Goal: Task Accomplishment & Management: Complete application form

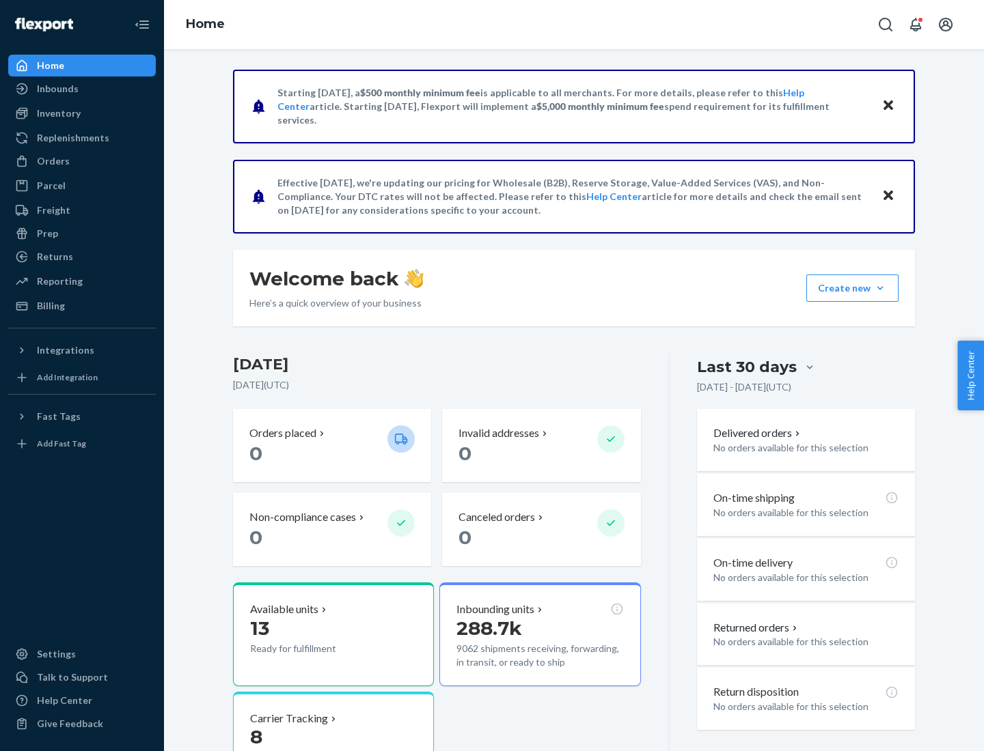
click at [880, 288] on button "Create new Create new inbound Create new order Create new product" at bounding box center [852, 288] width 92 height 27
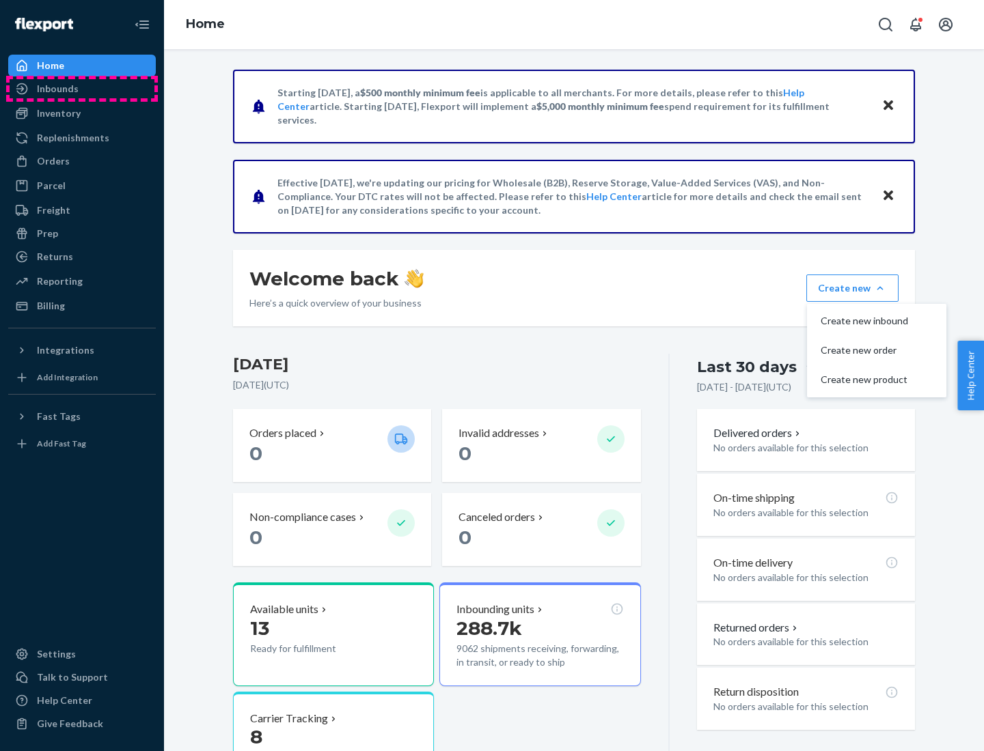
click at [82, 89] on div "Inbounds" at bounding box center [82, 88] width 145 height 19
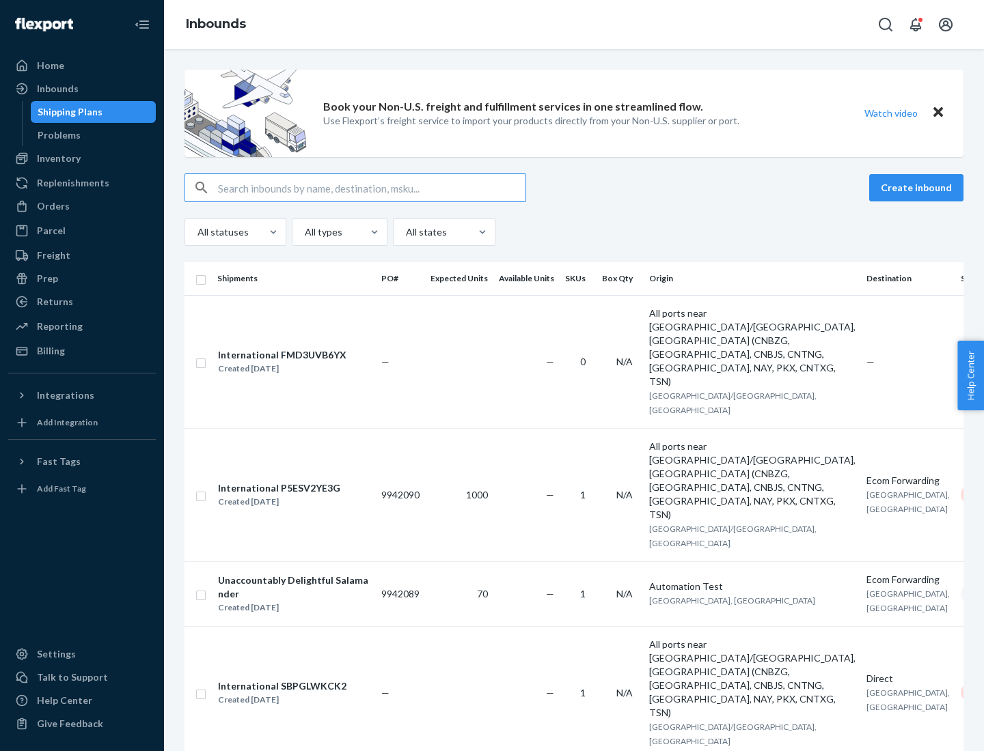
click at [918, 188] on button "Create inbound" at bounding box center [916, 187] width 94 height 27
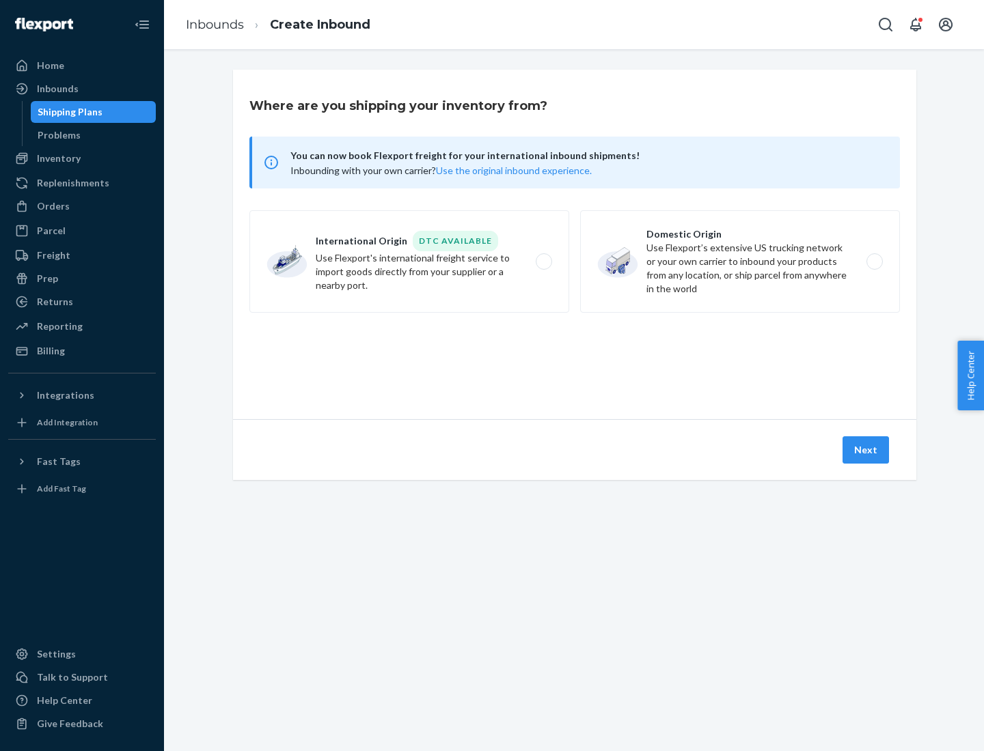
click at [740, 262] on label "Domestic Origin Use Flexport’s extensive US trucking network or your own carrie…" at bounding box center [740, 261] width 320 height 102
click at [874, 262] on input "Domestic Origin Use Flexport’s extensive US trucking network or your own carrie…" at bounding box center [878, 262] width 9 height 9
radio input "true"
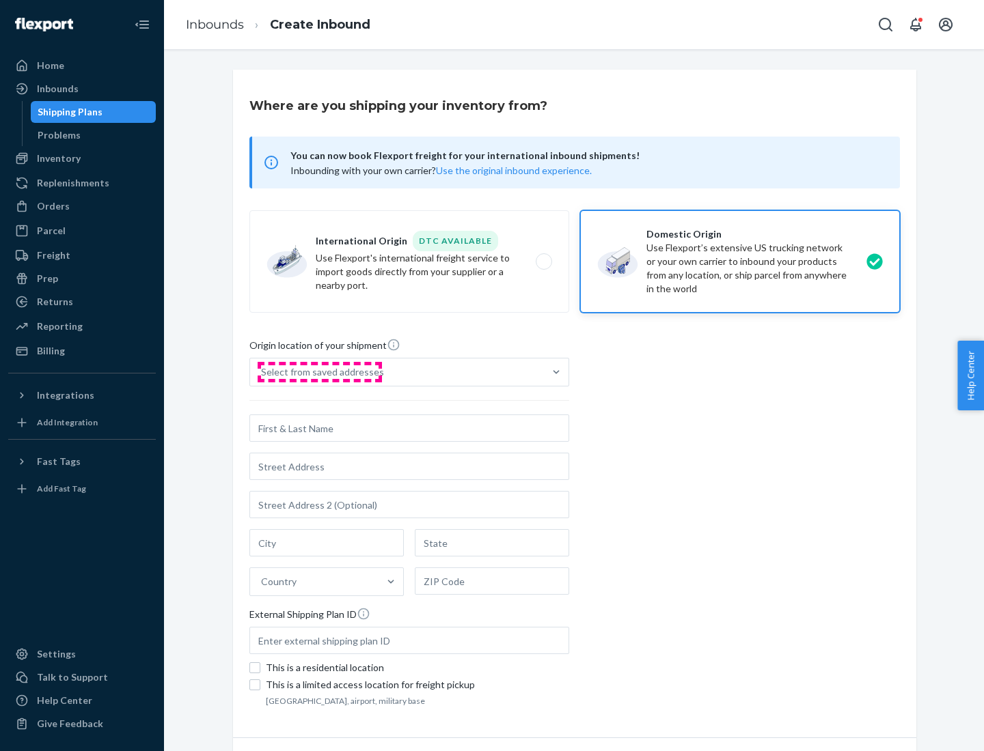
click at [319, 372] on div "Select from saved addresses" at bounding box center [322, 372] width 123 height 14
click at [262, 372] on input "Select from saved addresses" at bounding box center [261, 372] width 1 height 14
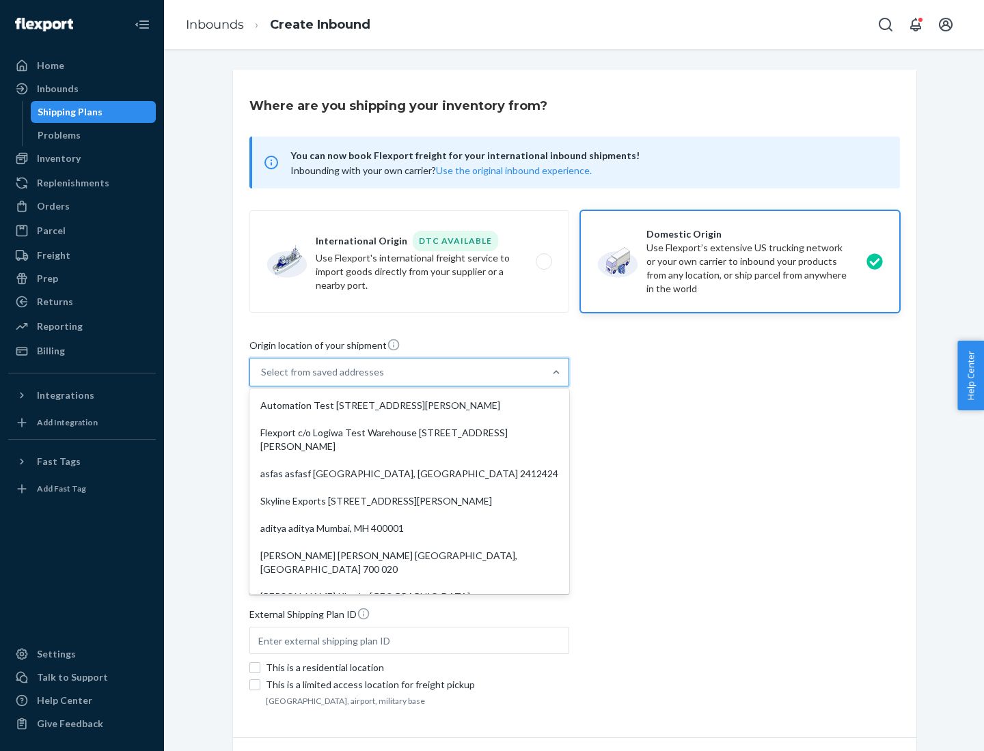
scroll to position [5, 0]
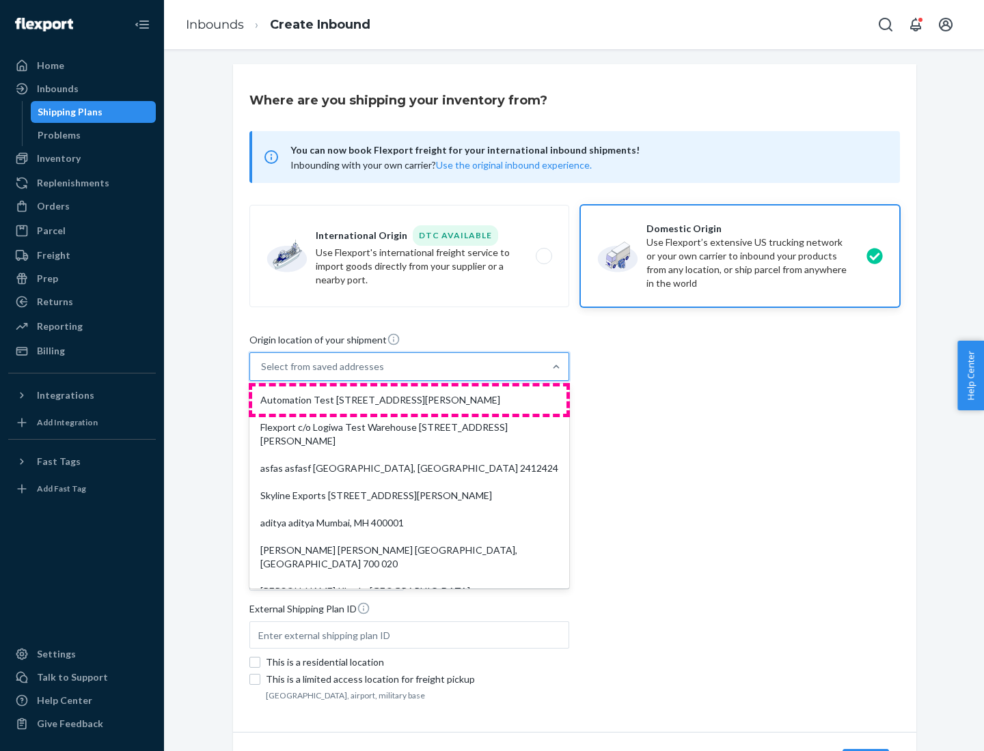
click at [409, 400] on div "Automation Test [STREET_ADDRESS][PERSON_NAME]" at bounding box center [409, 400] width 314 height 27
click at [262, 374] on input "option Automation Test [STREET_ADDRESS][PERSON_NAME]. 9 results available. Use …" at bounding box center [261, 367] width 1 height 14
type input "Automation Test"
type input "9th Floor"
type input "[GEOGRAPHIC_DATA]"
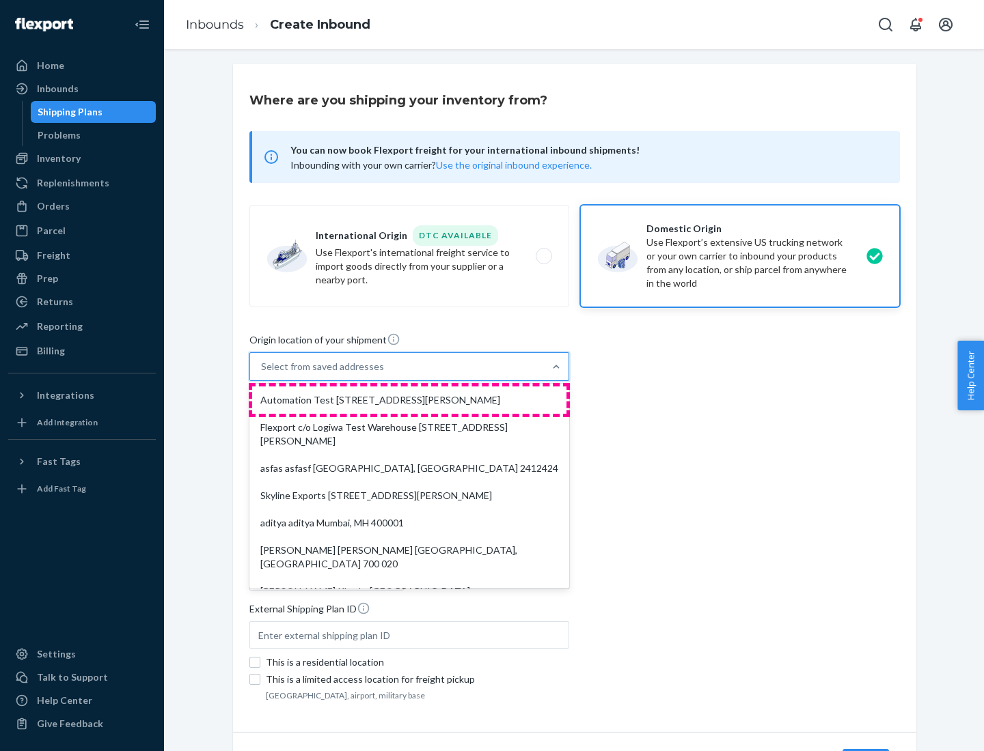
type input "CA"
type input "94104"
type input "[STREET_ADDRESS][PERSON_NAME]"
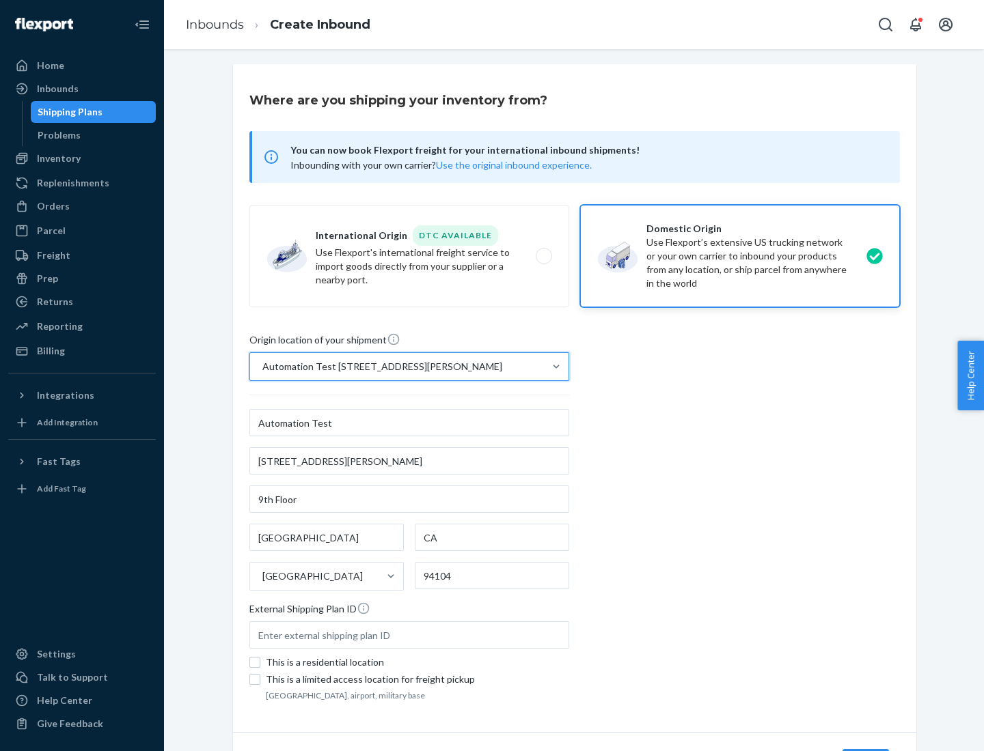
scroll to position [80, 0]
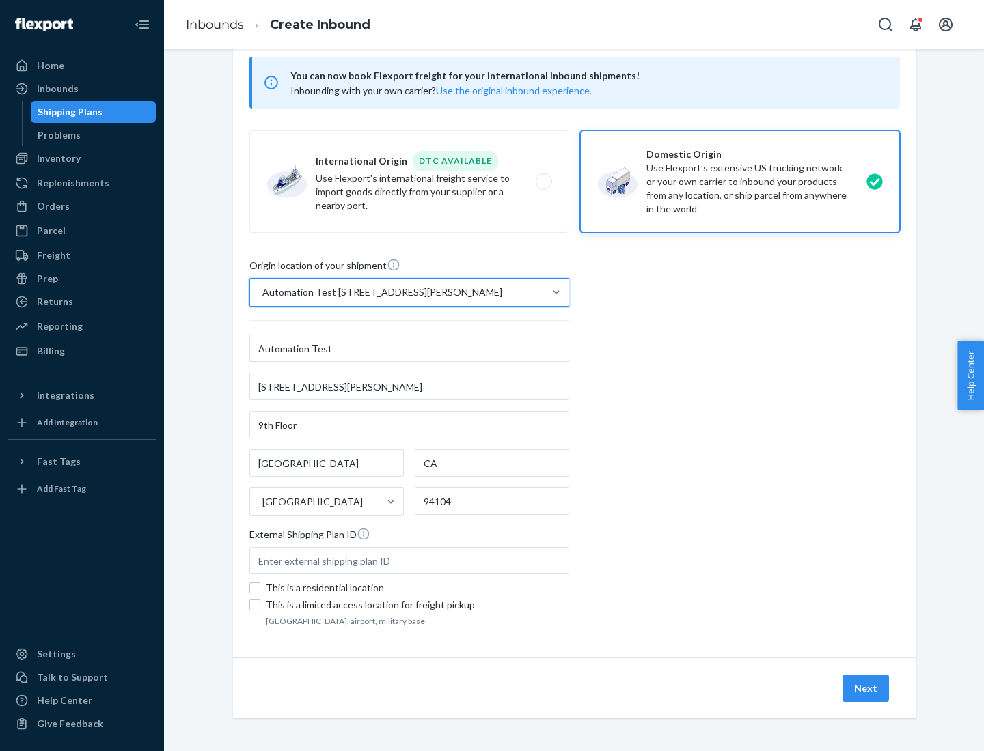
click at [866, 689] on button "Next" at bounding box center [865, 688] width 46 height 27
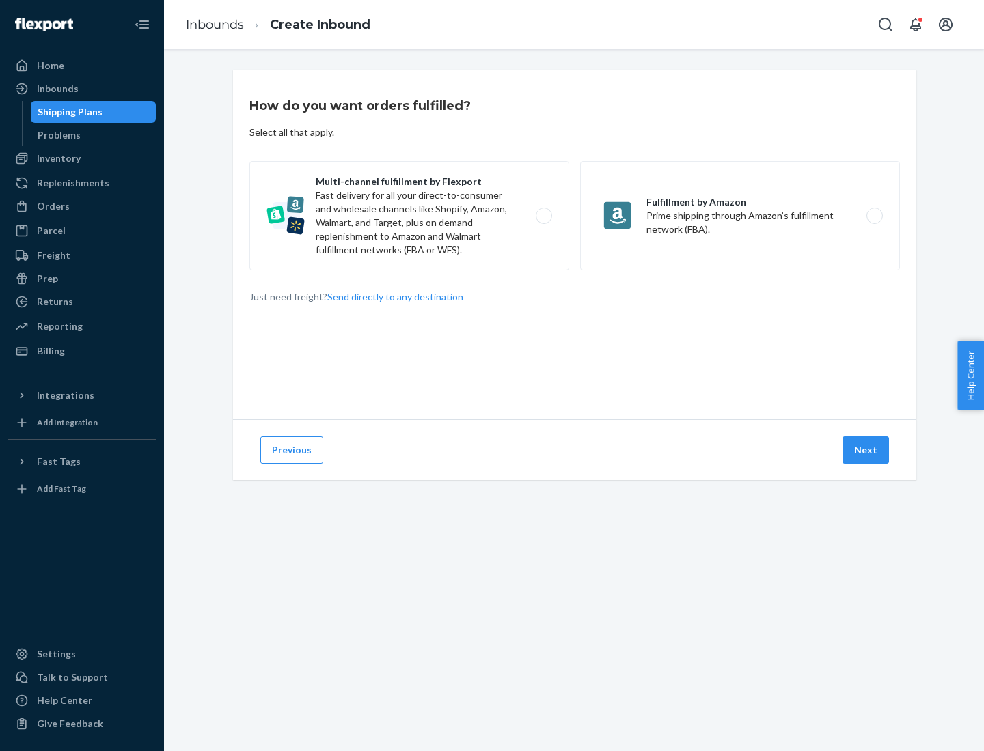
click at [409, 216] on label "Multi-channel fulfillment by Flexport Fast delivery for all your direct-to-cons…" at bounding box center [409, 215] width 320 height 109
click at [543, 216] on input "Multi-channel fulfillment by Flexport Fast delivery for all your direct-to-cons…" at bounding box center [547, 216] width 9 height 9
radio input "true"
click at [866, 450] on button "Next" at bounding box center [865, 450] width 46 height 27
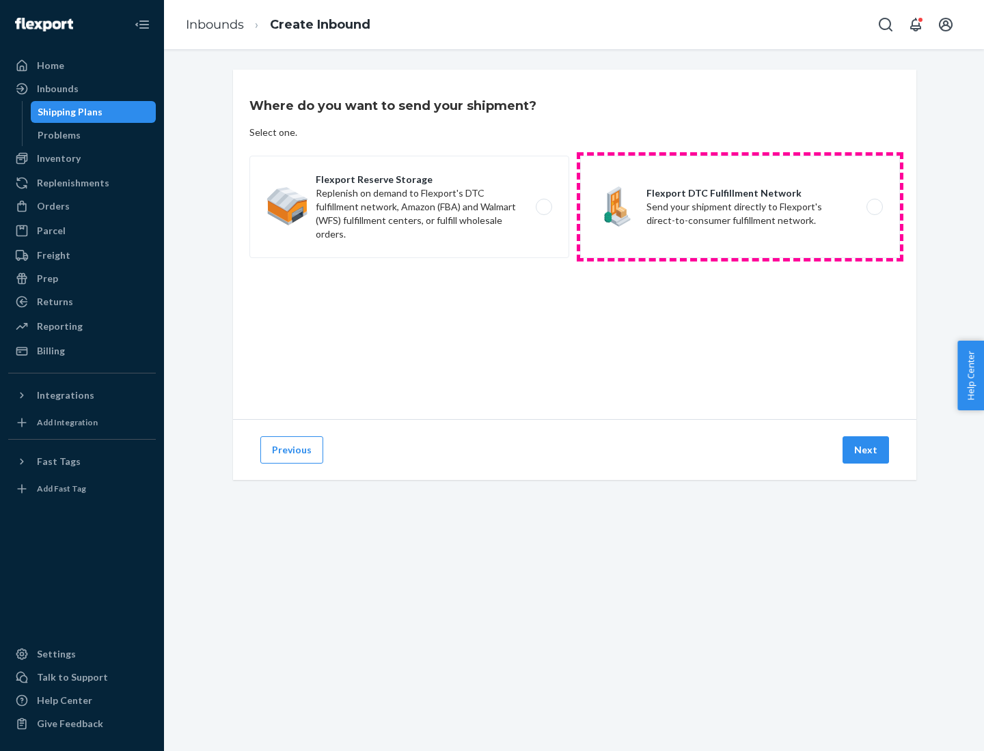
click at [740, 207] on label "Flexport DTC Fulfillment Network Send your shipment directly to Flexport's dire…" at bounding box center [740, 207] width 320 height 102
click at [874, 207] on input "Flexport DTC Fulfillment Network Send your shipment directly to Flexport's dire…" at bounding box center [878, 207] width 9 height 9
radio input "true"
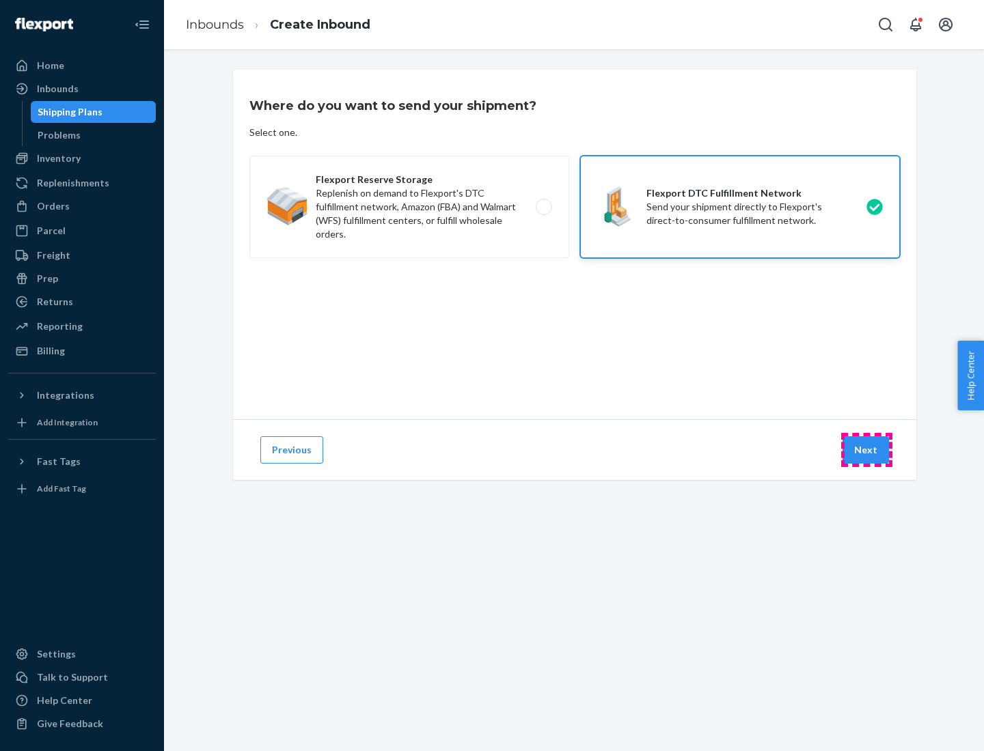
click at [866, 450] on button "Next" at bounding box center [865, 450] width 46 height 27
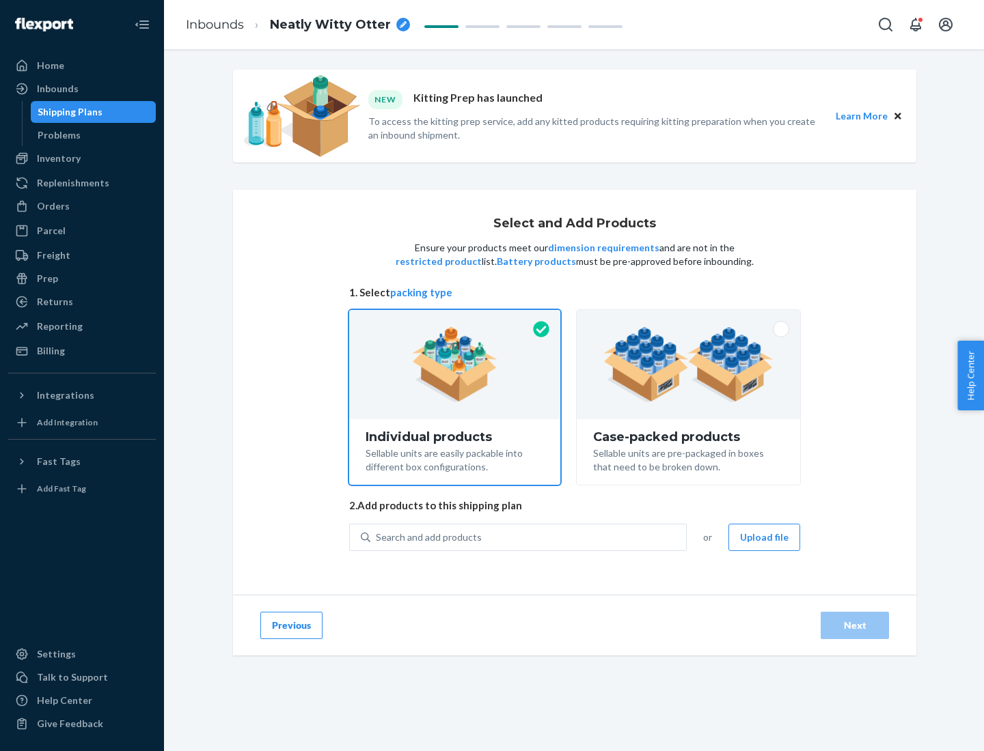
click at [689, 365] on img at bounding box center [688, 364] width 170 height 75
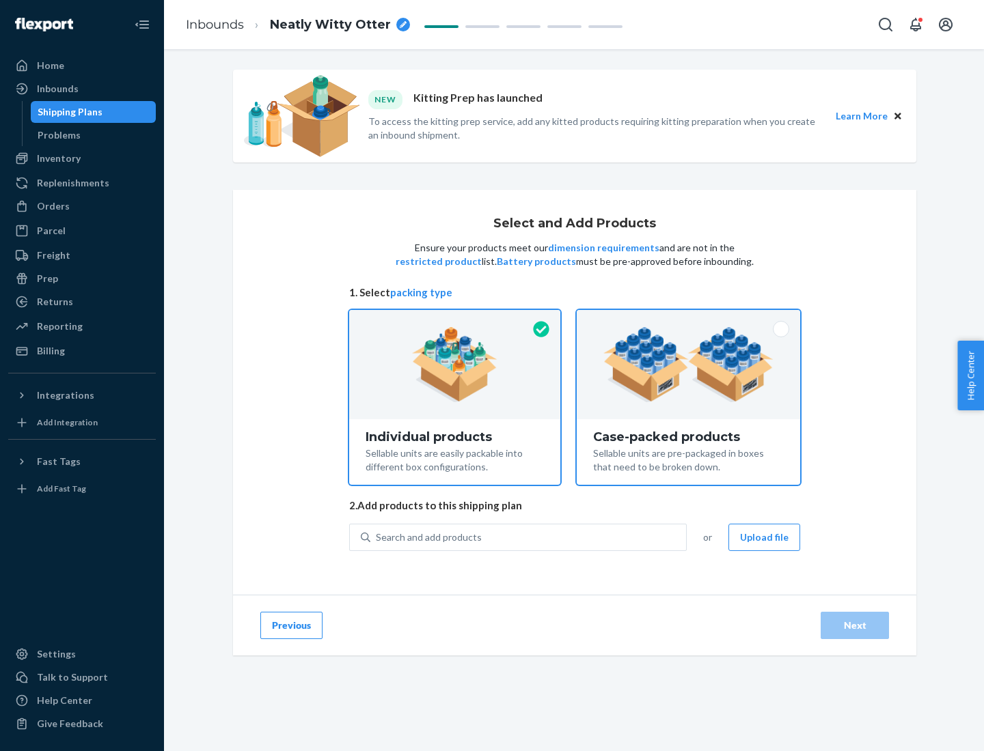
click at [689, 319] on input "Case-packed products Sellable units are pre-packaged in boxes that need to be b…" at bounding box center [688, 314] width 9 height 9
radio input "true"
radio input "false"
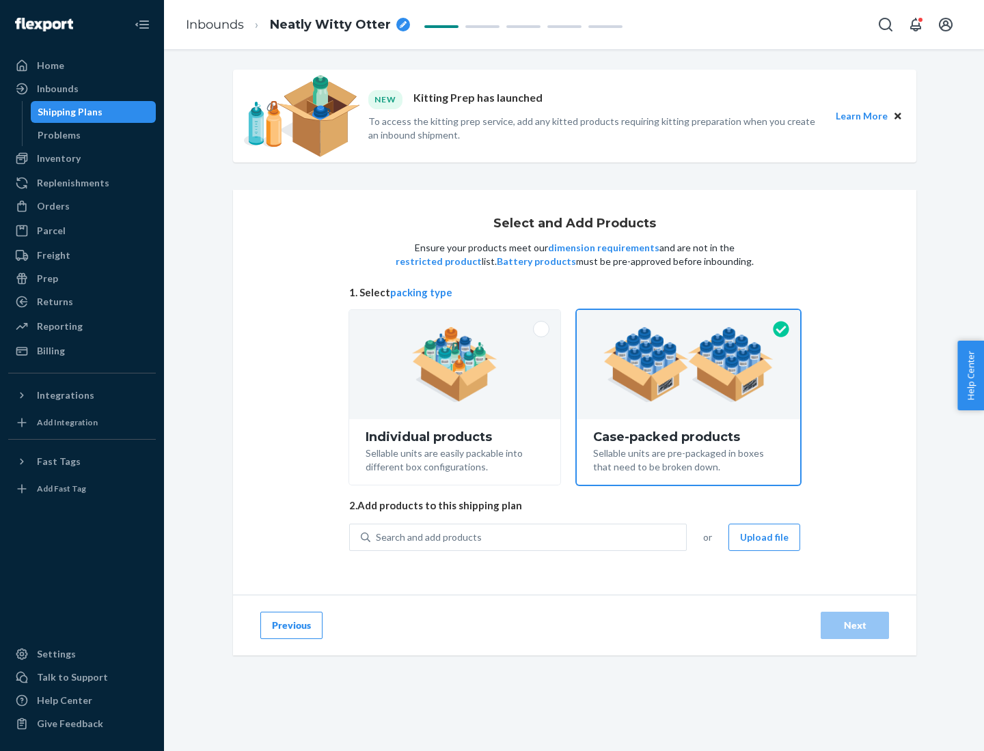
click at [529, 537] on div "Search and add products" at bounding box center [528, 537] width 316 height 25
click at [377, 537] on input "Search and add products" at bounding box center [376, 538] width 1 height 14
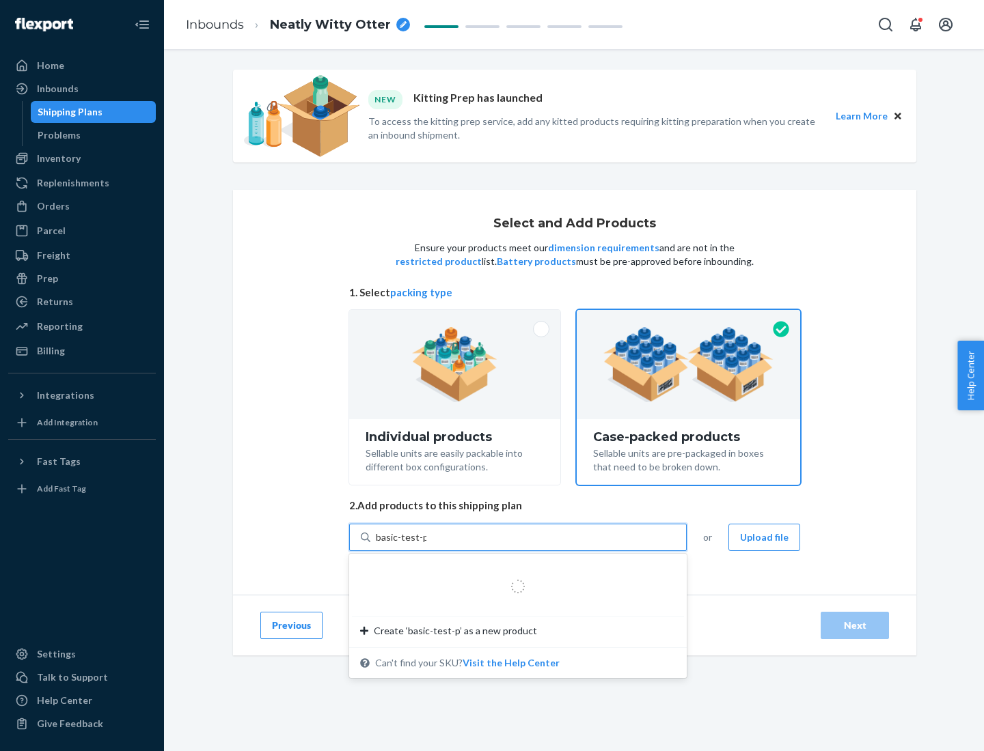
type input "basic-test-product-1"
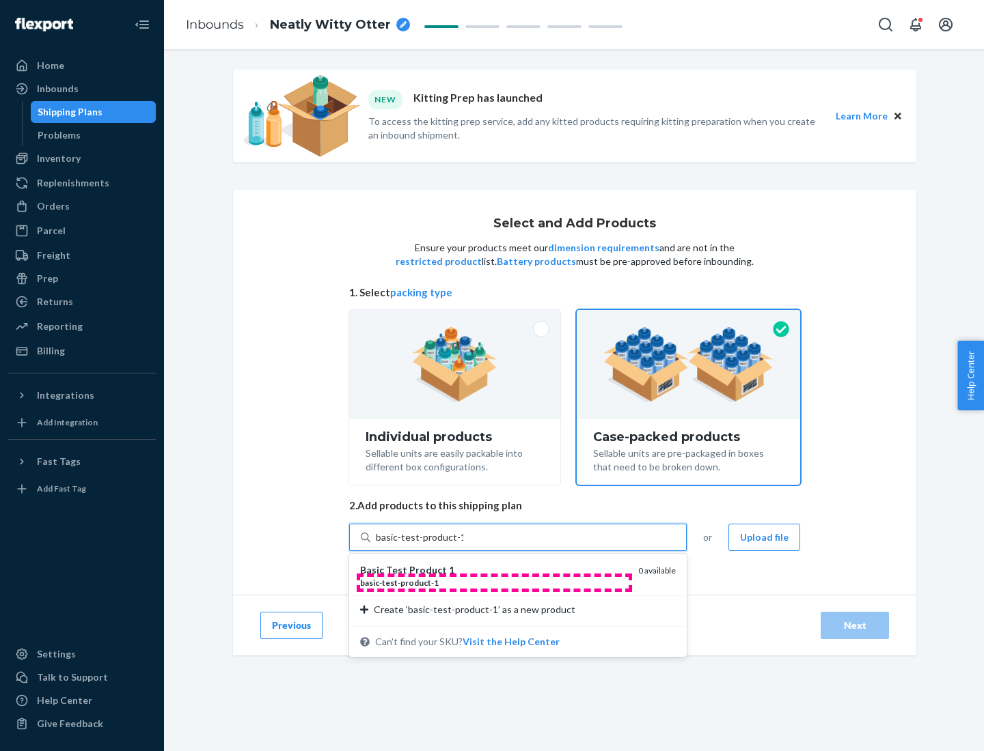
click at [494, 583] on div "basic - test - product - 1" at bounding box center [493, 583] width 267 height 12
click at [463, 544] on input "basic-test-product-1" at bounding box center [419, 538] width 87 height 14
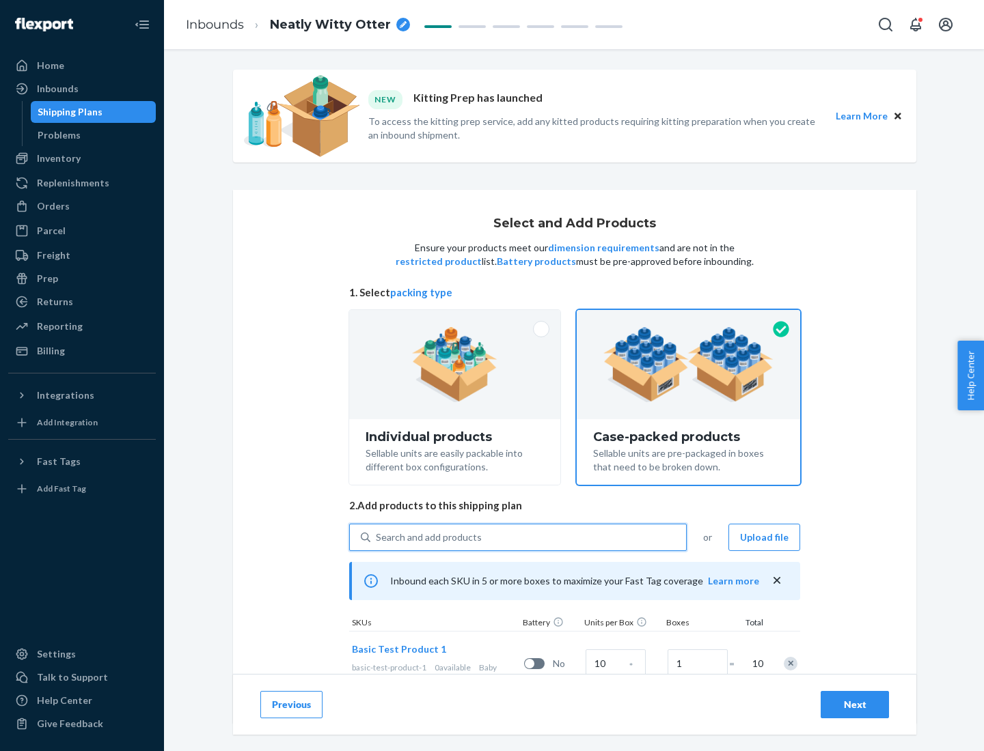
scroll to position [49, 0]
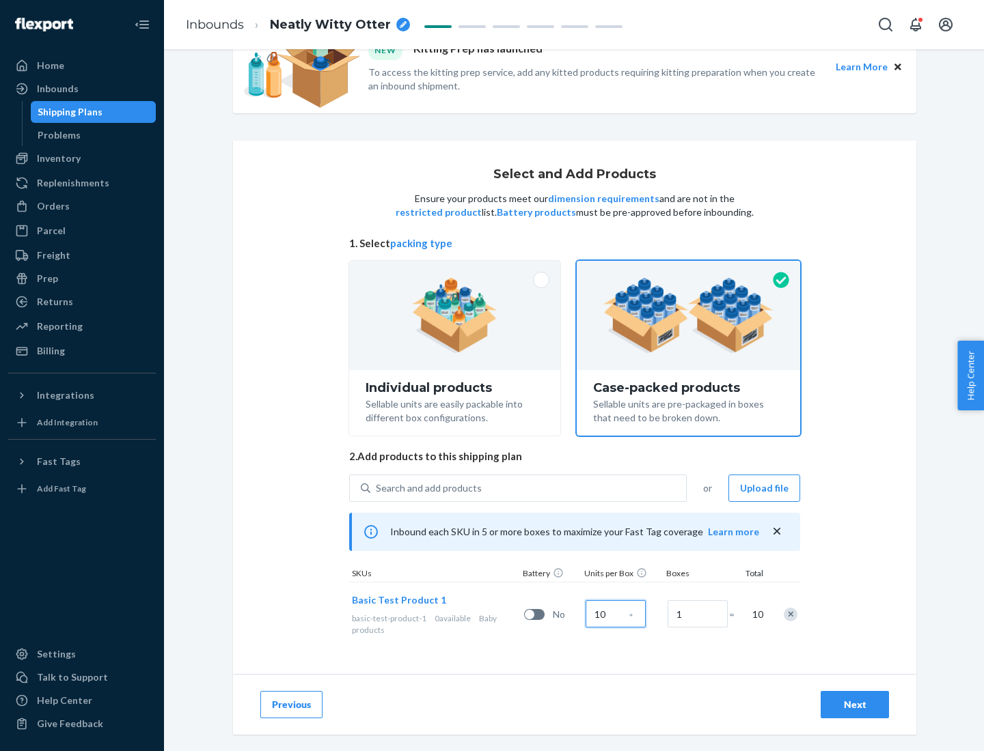
type input "10"
type input "7"
click at [855, 705] on div "Next" at bounding box center [854, 705] width 45 height 14
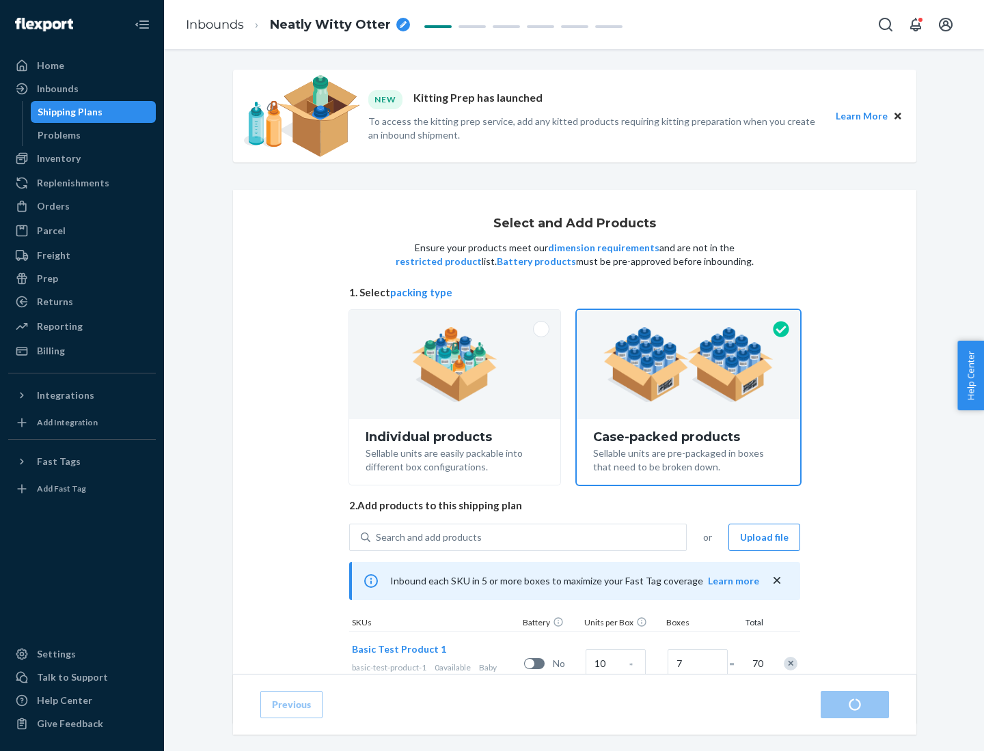
radio input "true"
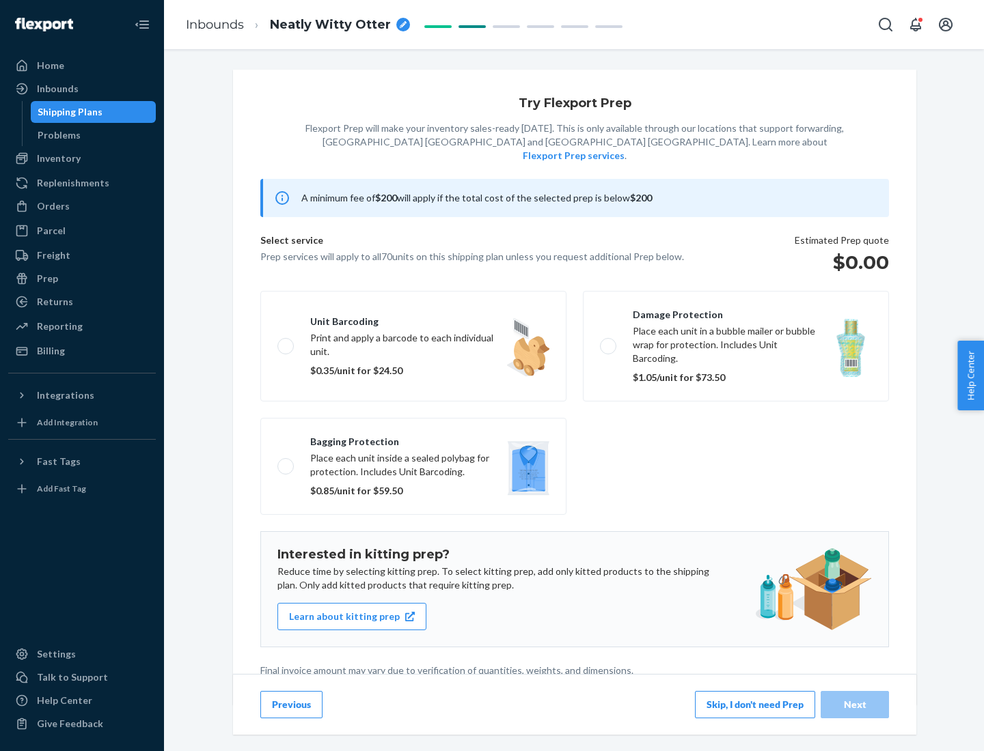
scroll to position [3, 0]
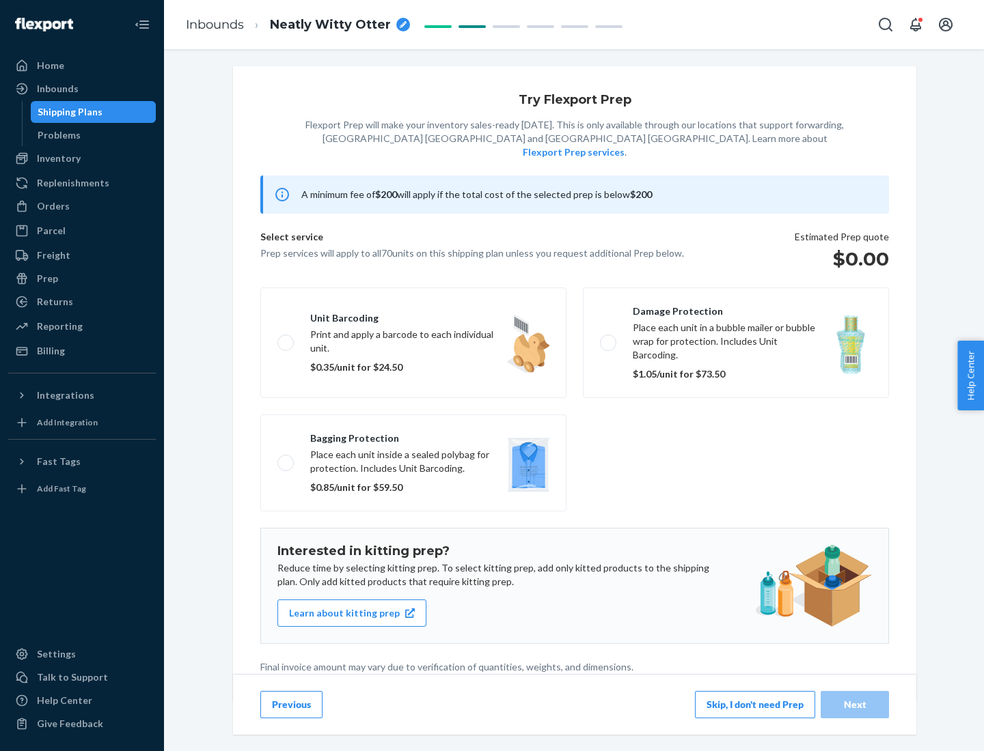
click at [413, 435] on label "Bagging protection Place each unit inside a sealed polybag for protection. Incl…" at bounding box center [413, 463] width 306 height 97
click at [286, 458] on input "Bagging protection Place each unit inside a sealed polybag for protection. Incl…" at bounding box center [281, 462] width 9 height 9
checkbox input "true"
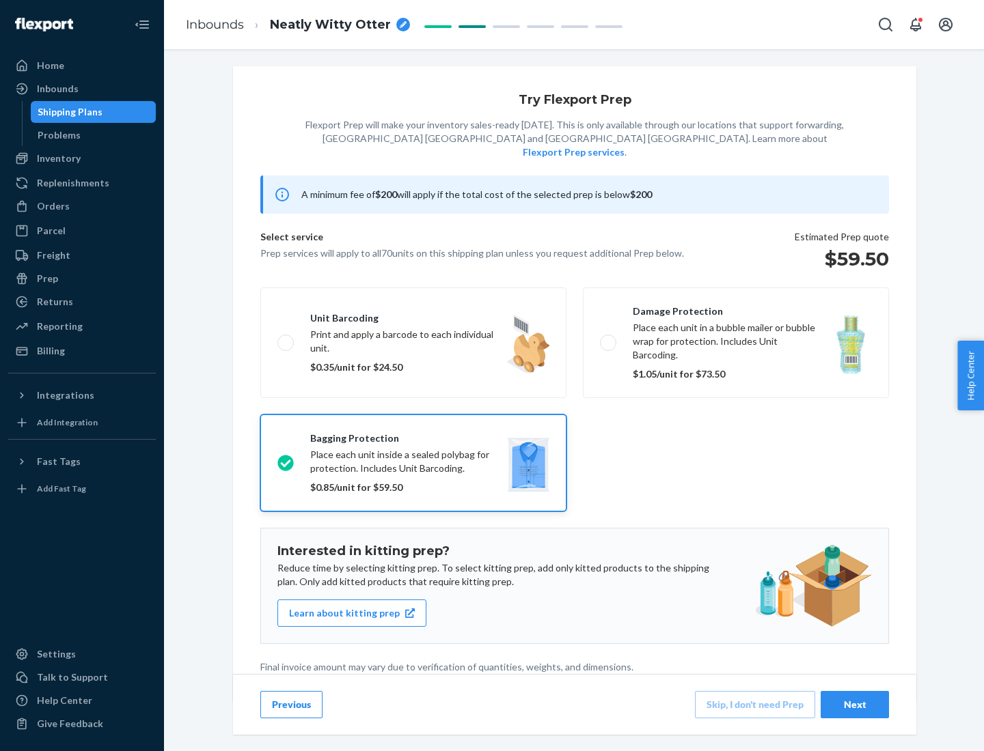
click at [855, 704] on div "Next" at bounding box center [854, 705] width 45 height 14
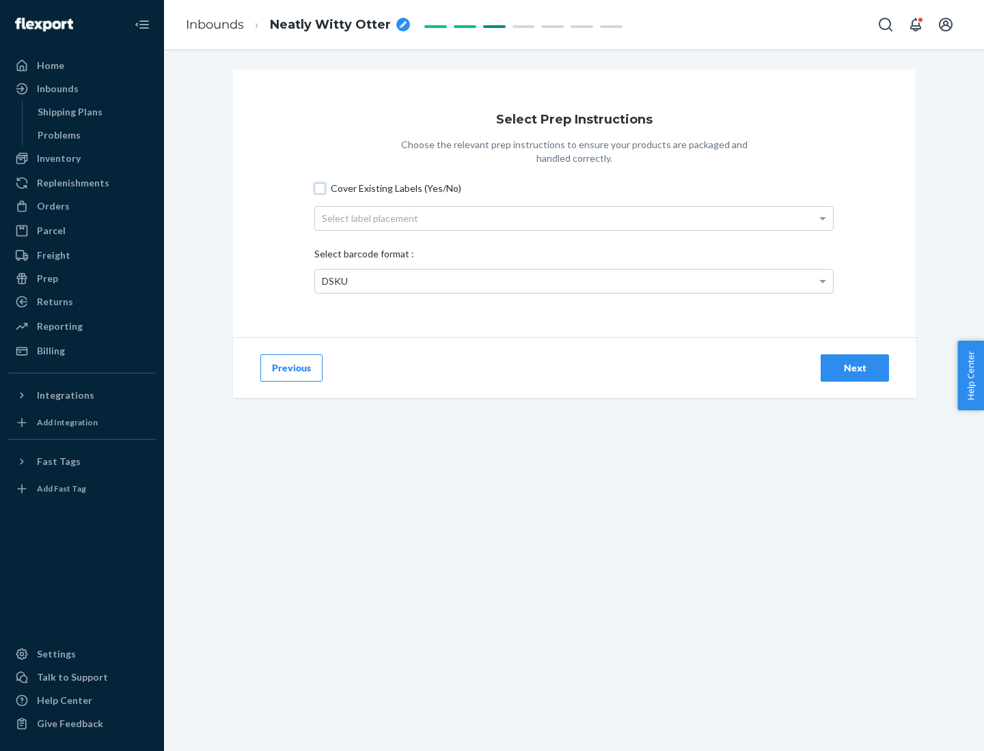
click at [320, 188] on input "Cover Existing Labels (Yes/No)" at bounding box center [319, 188] width 11 height 11
checkbox input "true"
click at [574, 218] on div "Select label placement" at bounding box center [574, 218] width 518 height 23
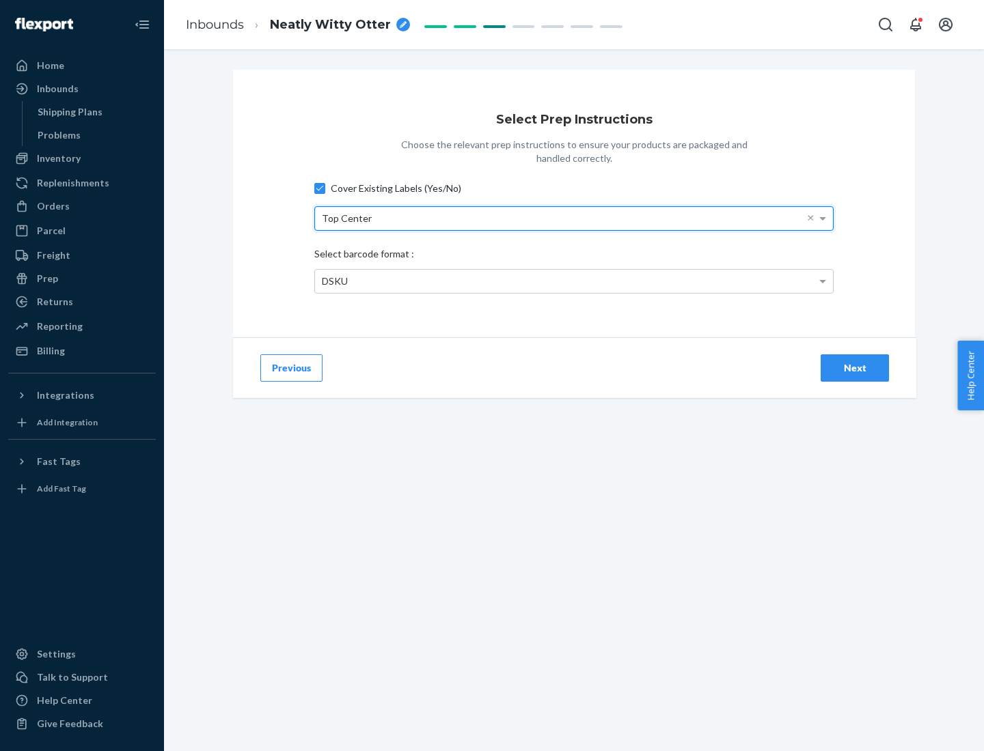
click at [574, 281] on div "DSKU" at bounding box center [574, 281] width 518 height 23
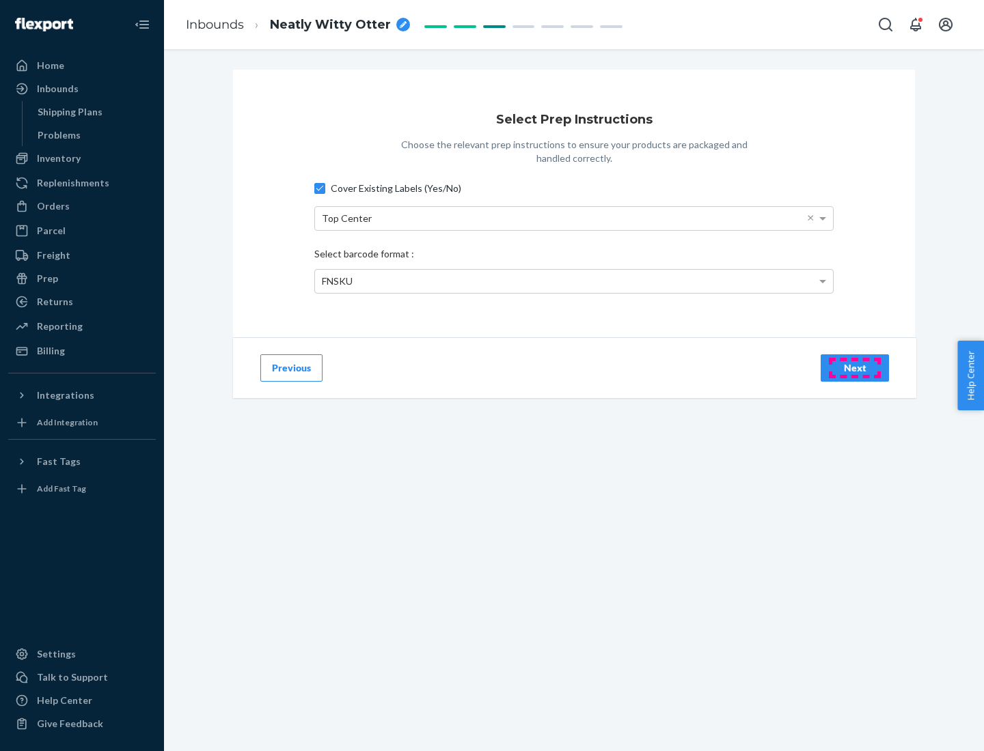
click at [855, 368] on div "Next" at bounding box center [854, 368] width 45 height 14
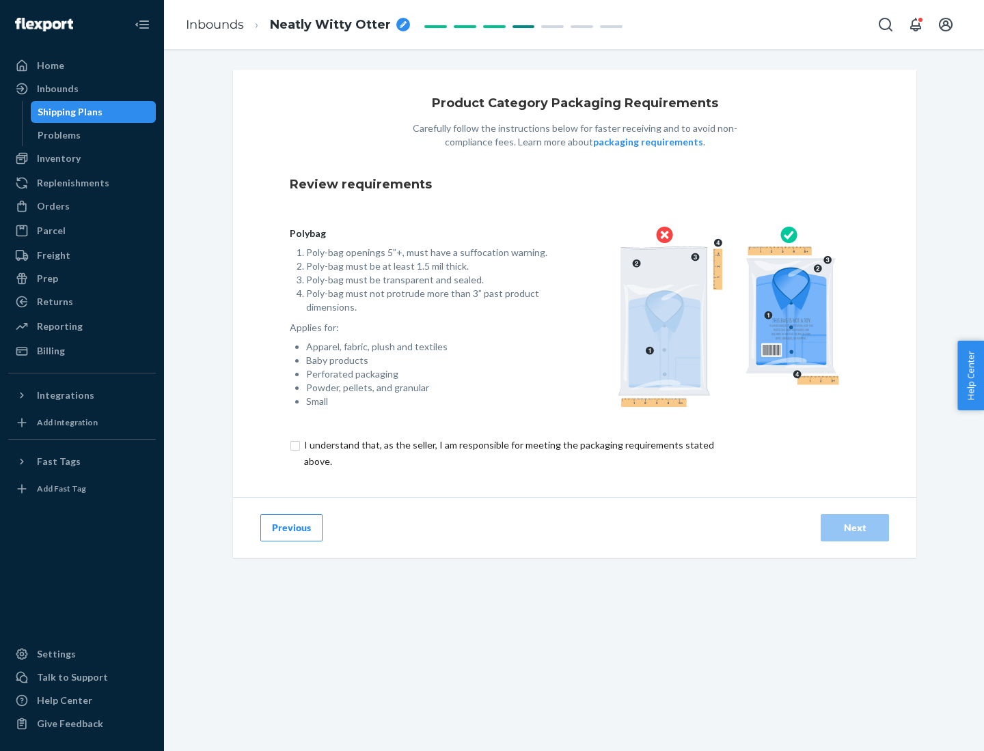
click at [508, 453] on input "checkbox" at bounding box center [517, 453] width 454 height 33
checkbox input "true"
click at [855, 527] on div "Next" at bounding box center [854, 528] width 45 height 14
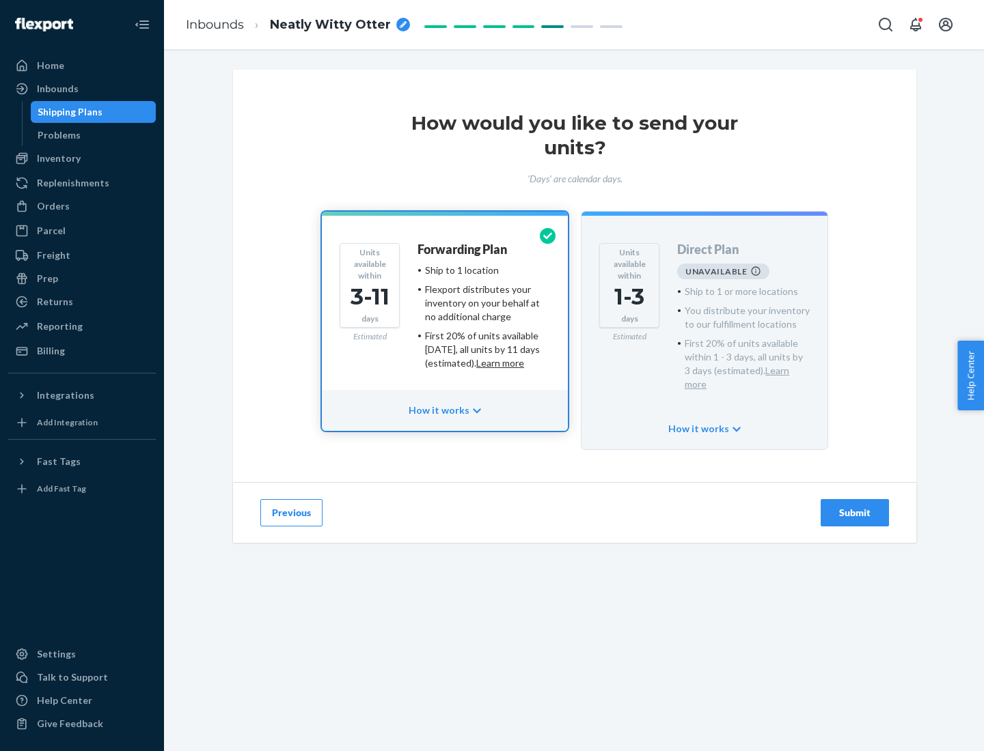
click at [463, 249] on h4 "Forwarding Plan" at bounding box center [461, 250] width 89 height 14
click at [855, 506] on div "Submit" at bounding box center [854, 513] width 45 height 14
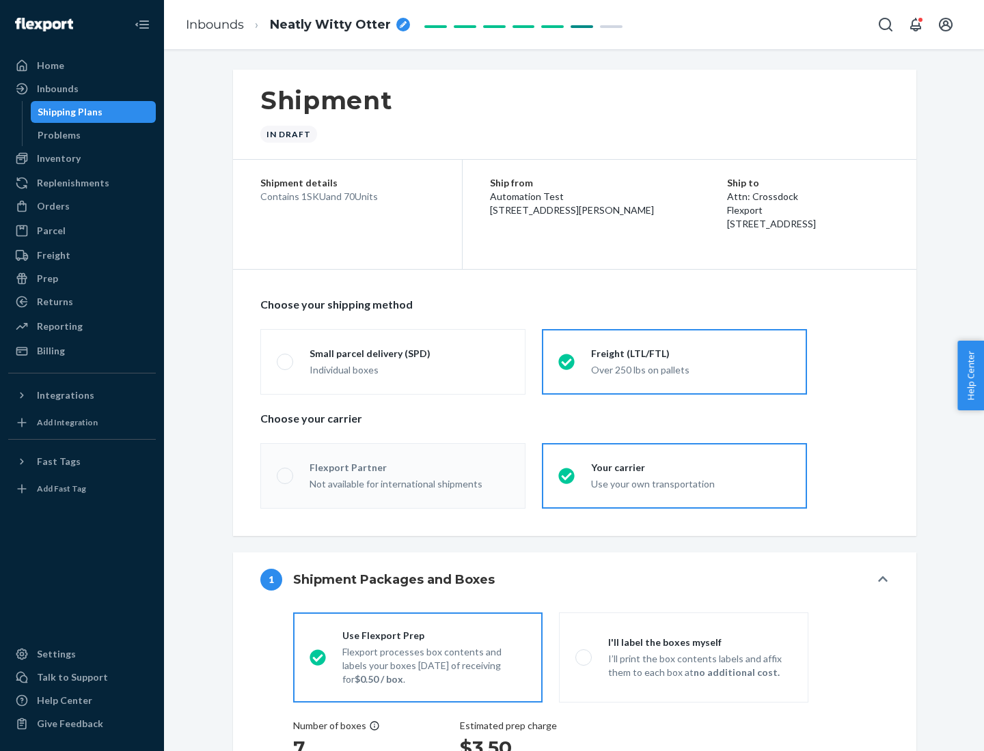
radio input "true"
radio input "false"
radio input "true"
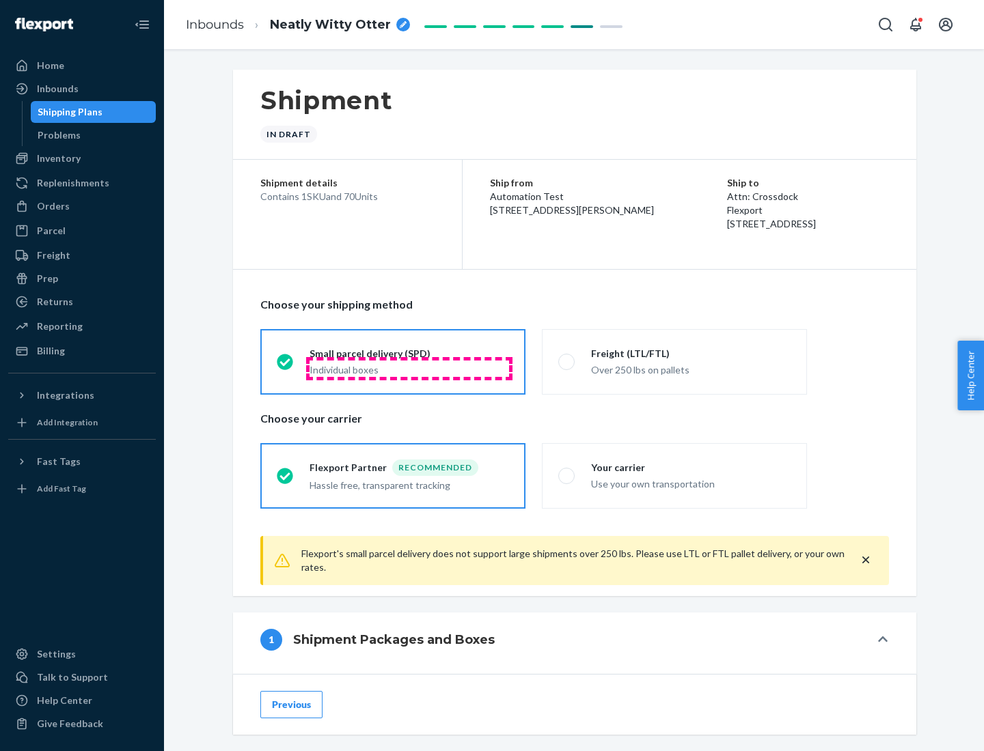
click at [409, 368] on div "Individual boxes" at bounding box center [408, 370] width 199 height 14
click at [286, 366] on input "Small parcel delivery (SPD) Individual boxes" at bounding box center [281, 361] width 9 height 9
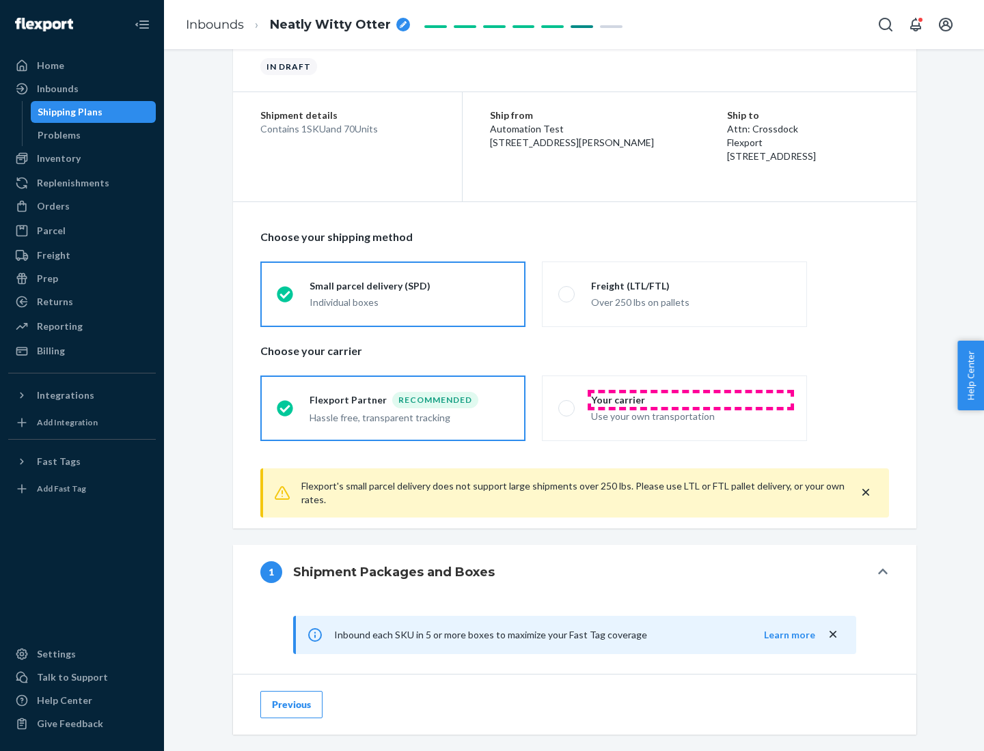
click at [691, 400] on div "Your carrier" at bounding box center [690, 401] width 199 height 14
click at [567, 404] on input "Your carrier Use your own transportation" at bounding box center [562, 408] width 9 height 9
radio input "true"
radio input "false"
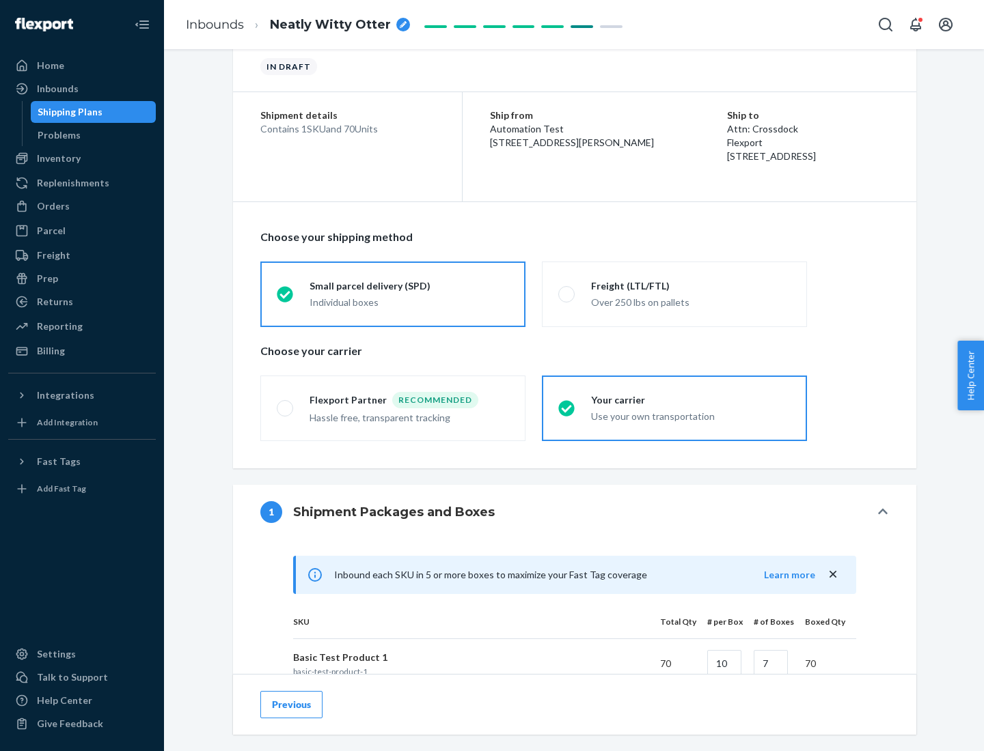
scroll to position [331, 0]
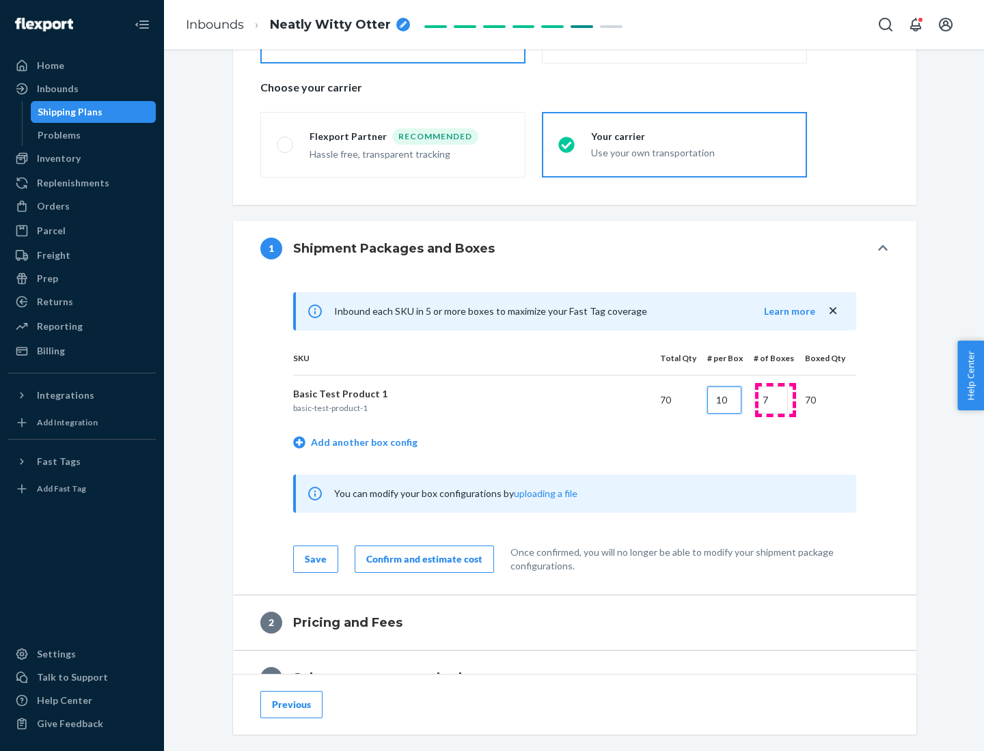
type input "10"
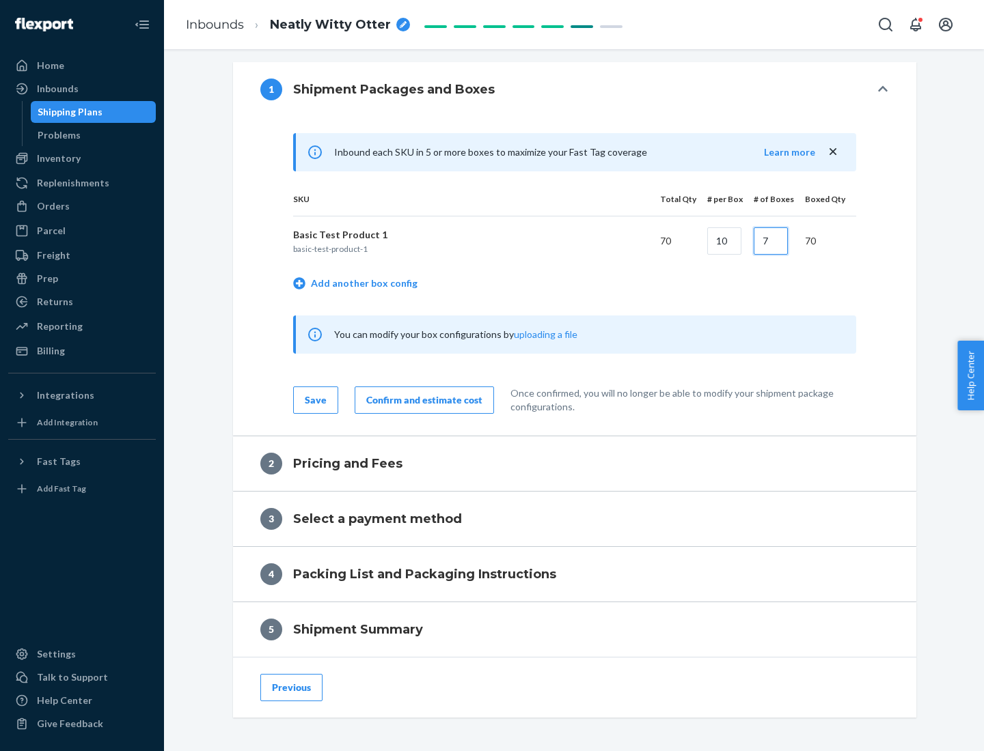
type input "7"
click at [422, 400] on div "Confirm and estimate cost" at bounding box center [424, 401] width 116 height 14
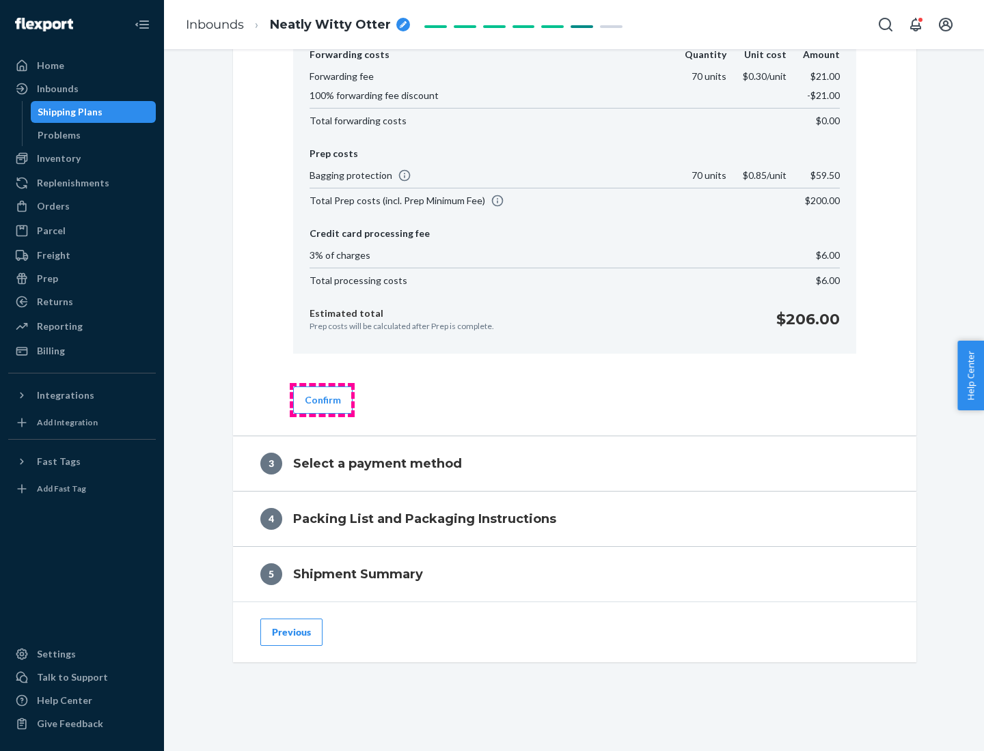
click at [322, 400] on button "Confirm" at bounding box center [322, 400] width 59 height 27
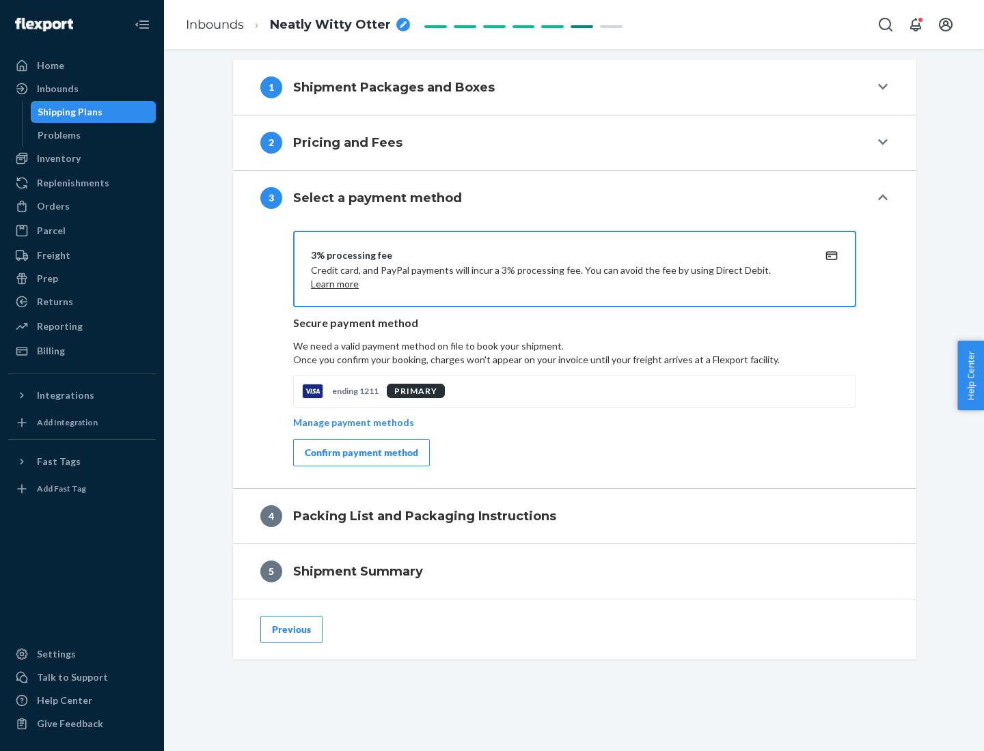
click at [360, 453] on div "Confirm payment method" at bounding box center [361, 453] width 113 height 14
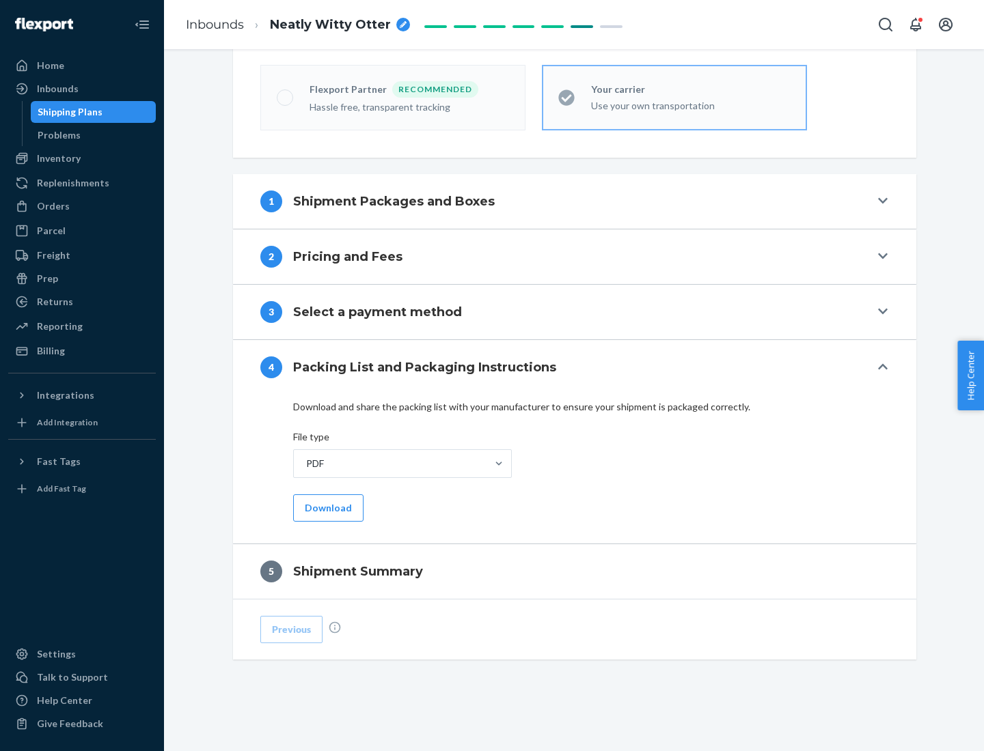
scroll to position [378, 0]
click at [327, 508] on button "Download" at bounding box center [328, 508] width 70 height 27
